Goal: Transaction & Acquisition: Subscribe to service/newsletter

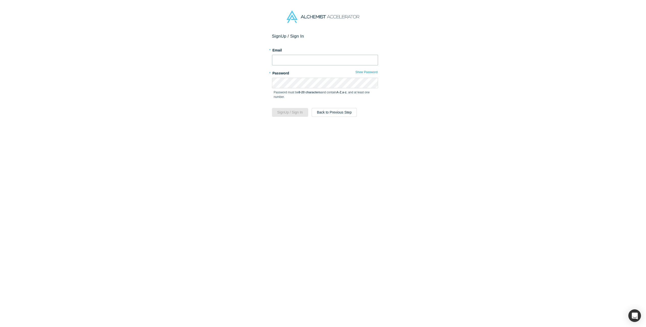
type input "[EMAIL_ADDRESS][DOMAIN_NAME]"
click at [414, 120] on div "Sign Up / Sign In * Email [EMAIL_ADDRESS][DOMAIN_NAME] * Password Show Password…" at bounding box center [325, 182] width 650 height 297
click at [374, 83] on span at bounding box center [375, 83] width 4 height 4
click at [421, 103] on div "Sign Up / Sign In * Email [EMAIL_ADDRESS][DOMAIN_NAME] * Password Show Password…" at bounding box center [325, 182] width 650 height 297
click at [362, 72] on button "Show Password" at bounding box center [366, 72] width 23 height 7
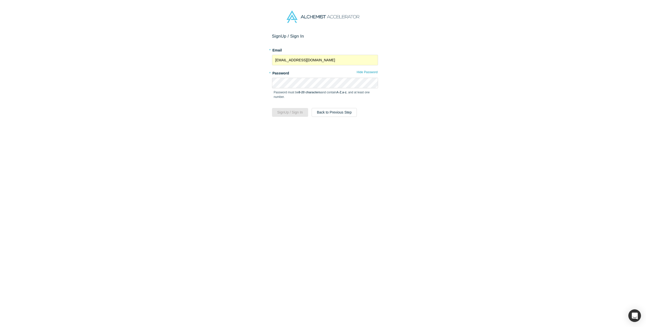
click at [433, 82] on div "Sign Up / Sign In * Email [EMAIL_ADDRESS][DOMAIN_NAME] * Password Hide Password…" at bounding box center [325, 182] width 650 height 297
click at [289, 112] on button "Sign Up / Sign In" at bounding box center [290, 112] width 36 height 9
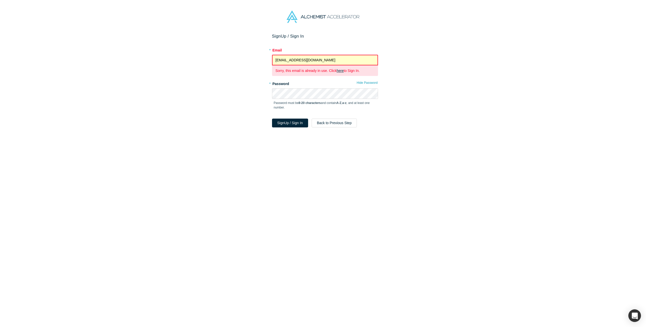
click at [341, 70] on link "here" at bounding box center [340, 71] width 7 height 4
